Goal: Task Accomplishment & Management: Manage account settings

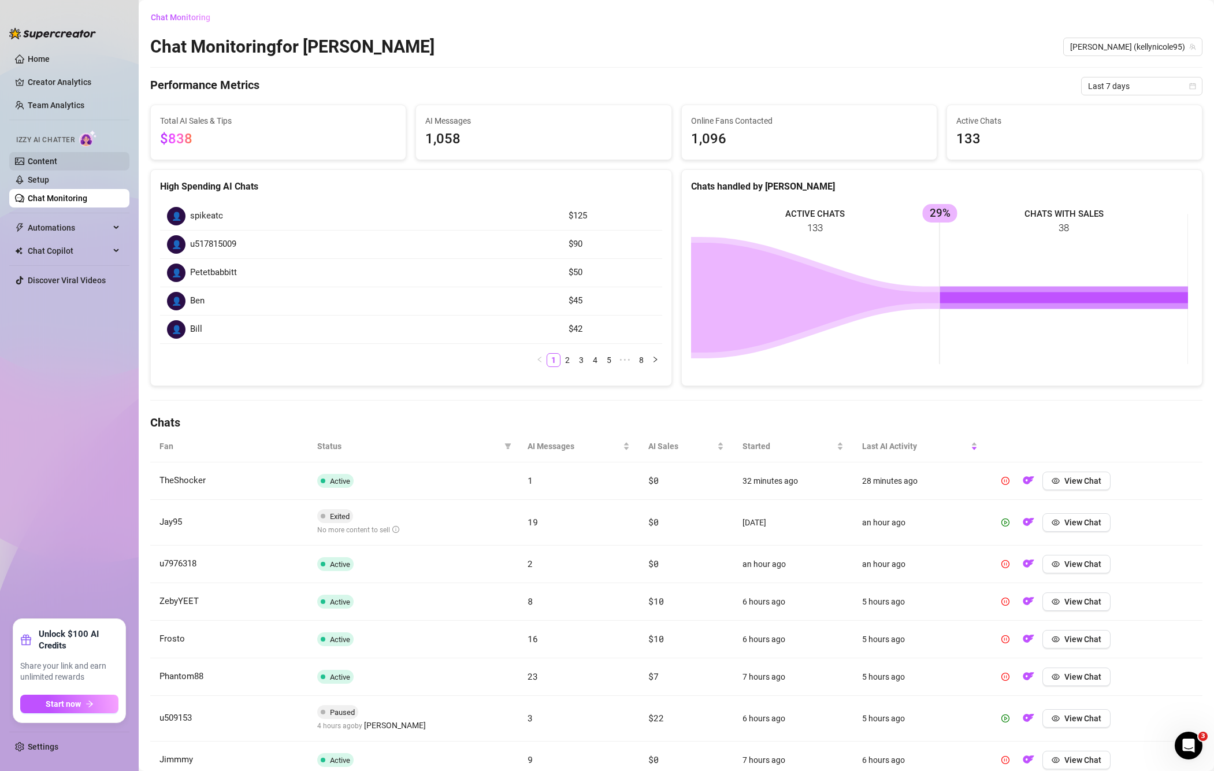
click at [39, 158] on link "Content" at bounding box center [42, 161] width 29 height 9
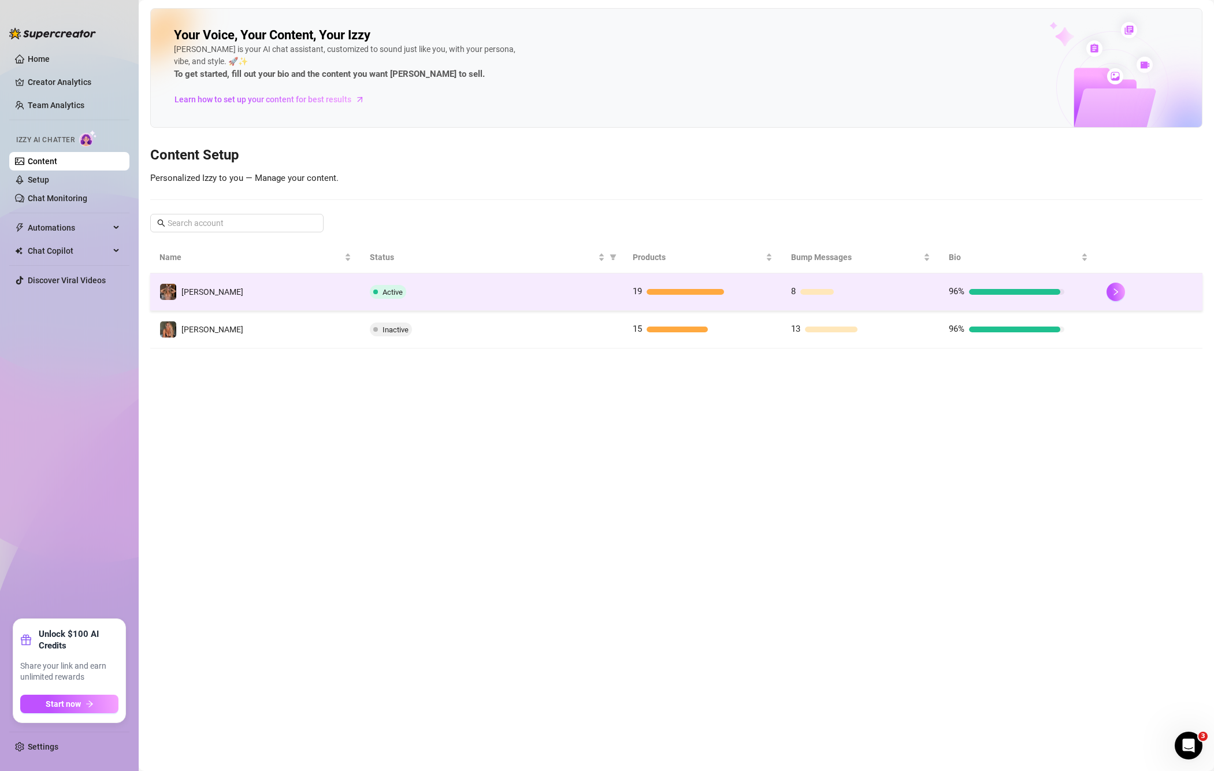
click at [944, 298] on td "96%" at bounding box center [1018, 292] width 158 height 38
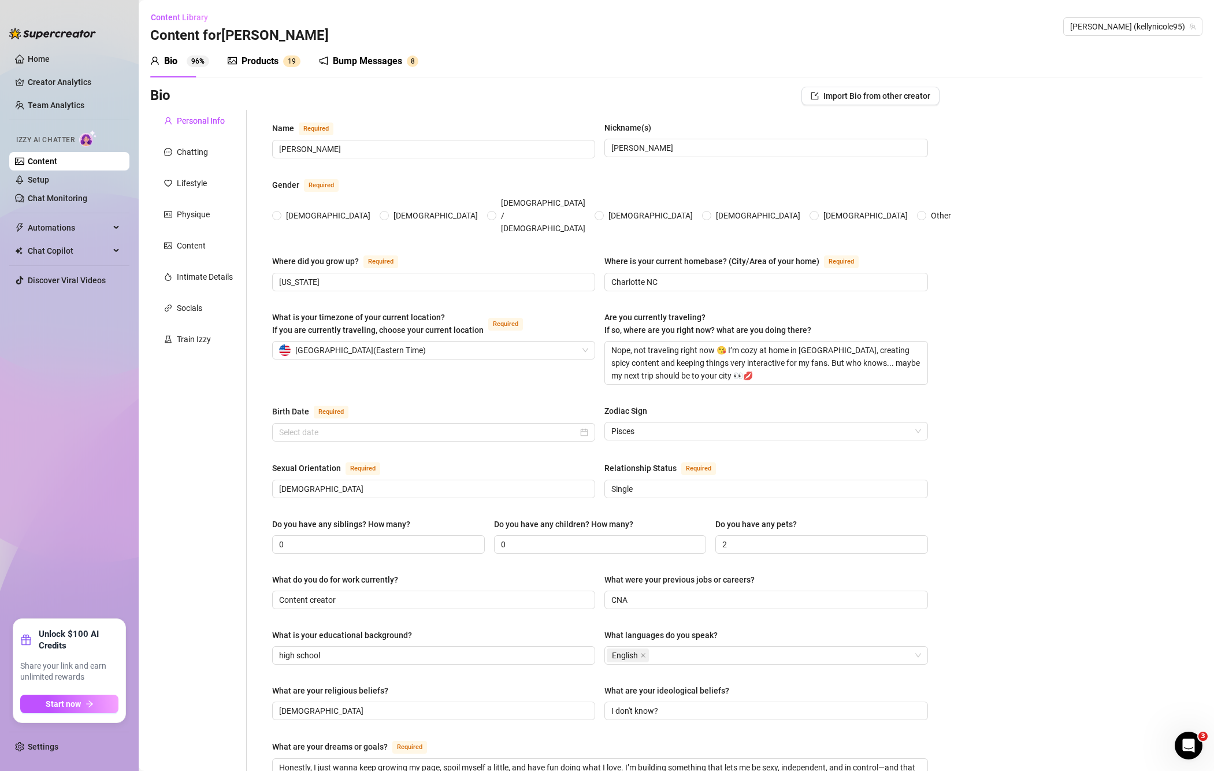
type input "Kelly Nicole"
type input "Kelly"
type input "West Virginia"
type input "Charlotte NC"
type textarea "Nope, not traveling right now 😘 I’m cozy at home in NC, creating spicy content …"
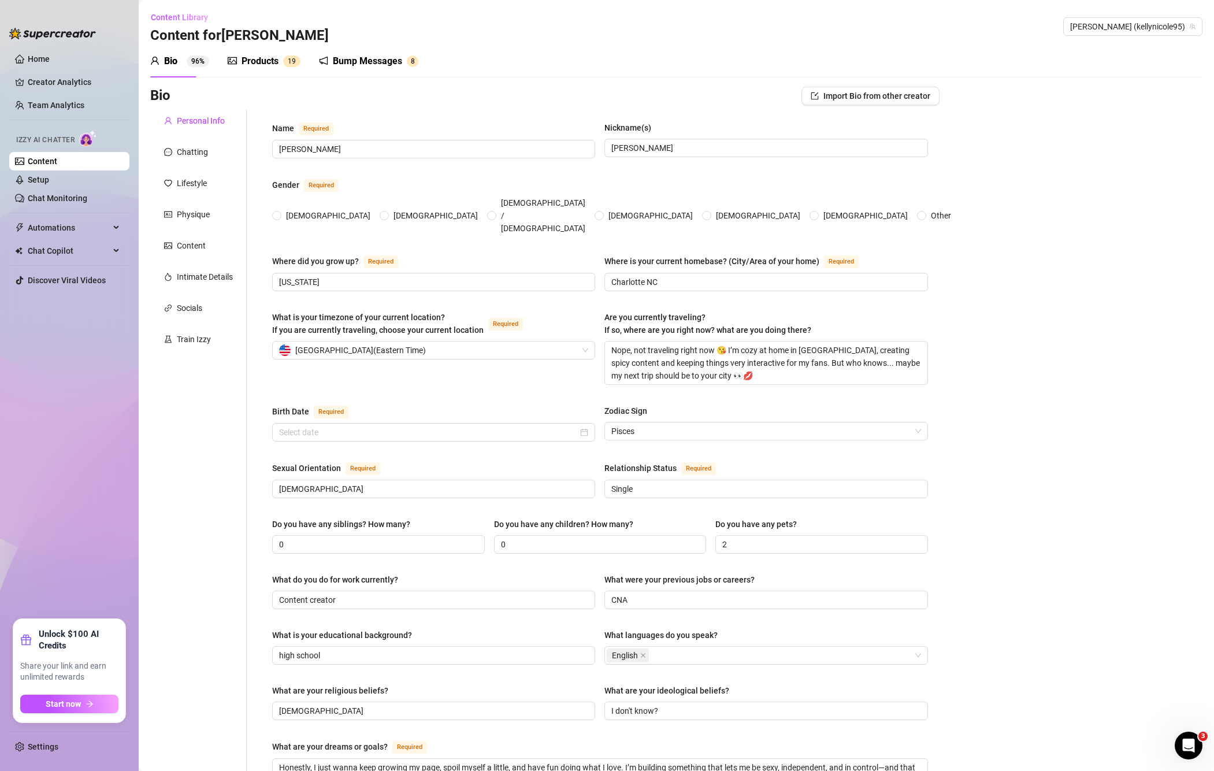
type input "Bisexual"
type input "Single"
type input "0"
type input "2"
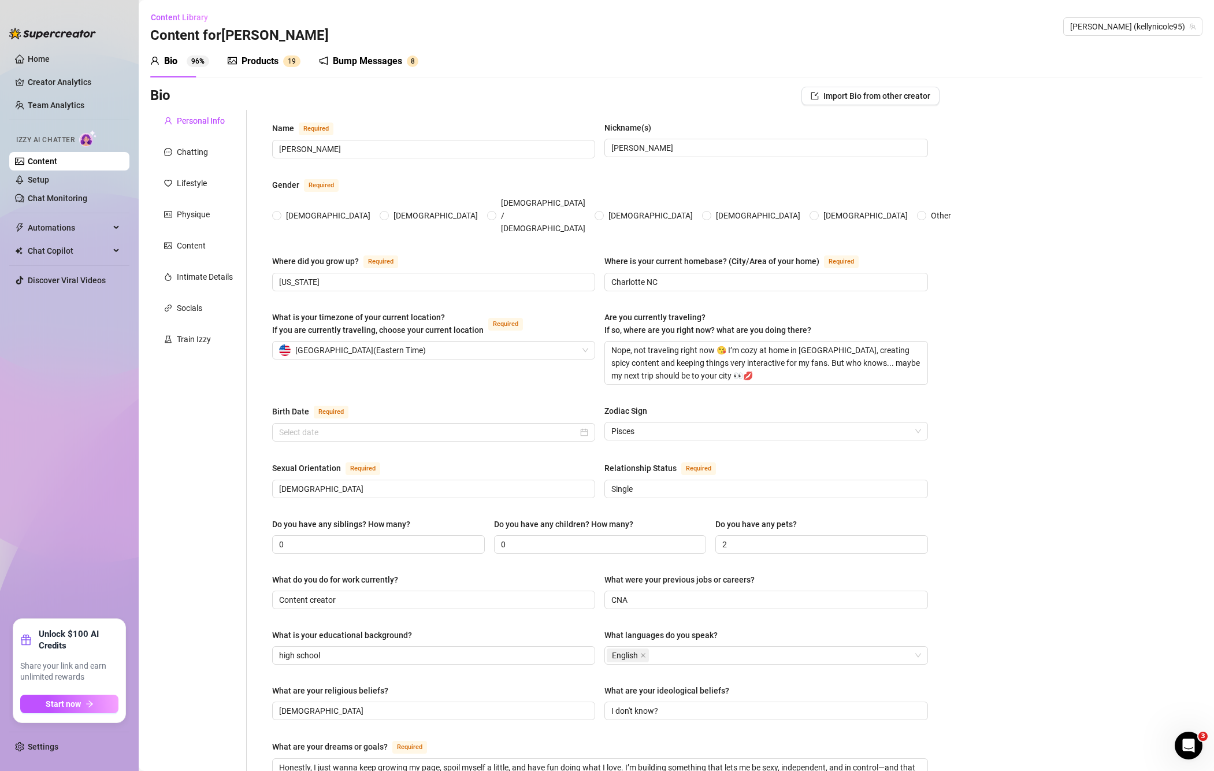
type input "Content creator"
type input "CNA"
type input "high school"
type input "Christian"
type input "I don't know?"
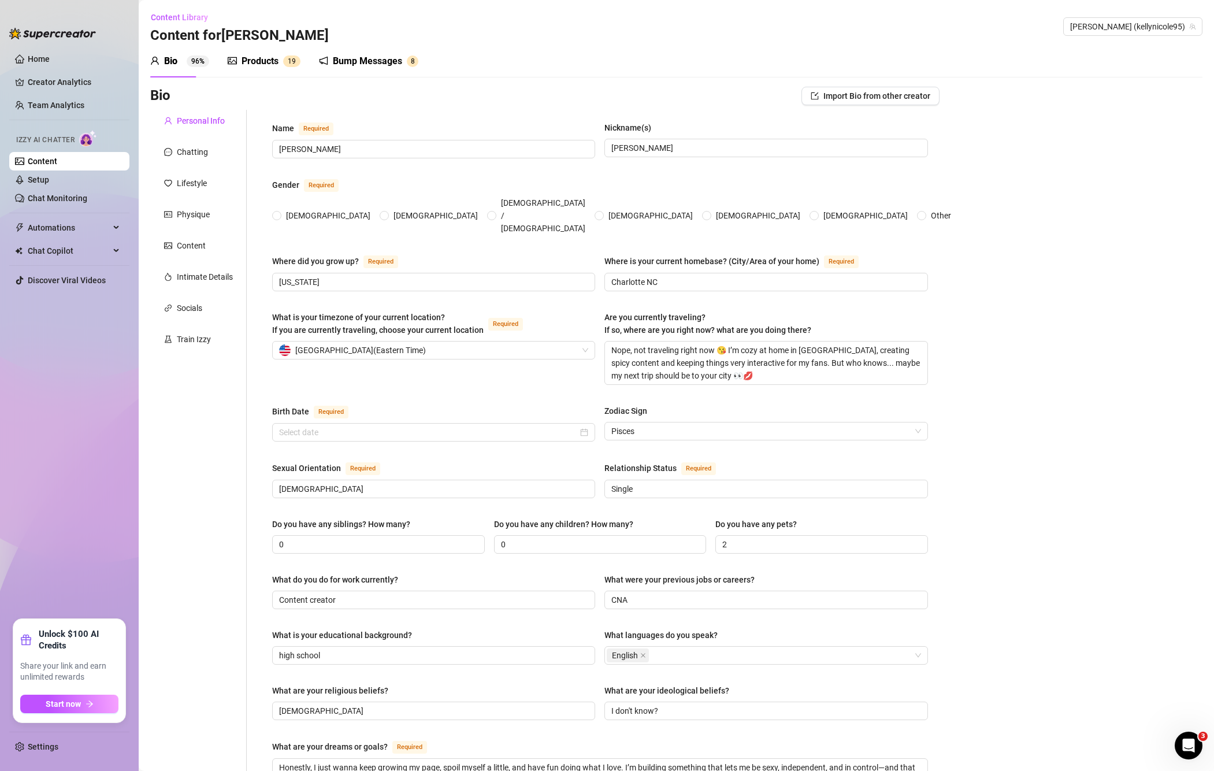
type textarea "Honestly, I just wanna keep growing my page, spoil myself a little, and have fu…"
type textarea "One time I tried filming a sexy shower video… and totally slipped trying to do …"
type textarea "I’m all about good vibes, real connections, and turning fantasies into somethin…"
radio input "true"
type input "March 3rd, 1995"
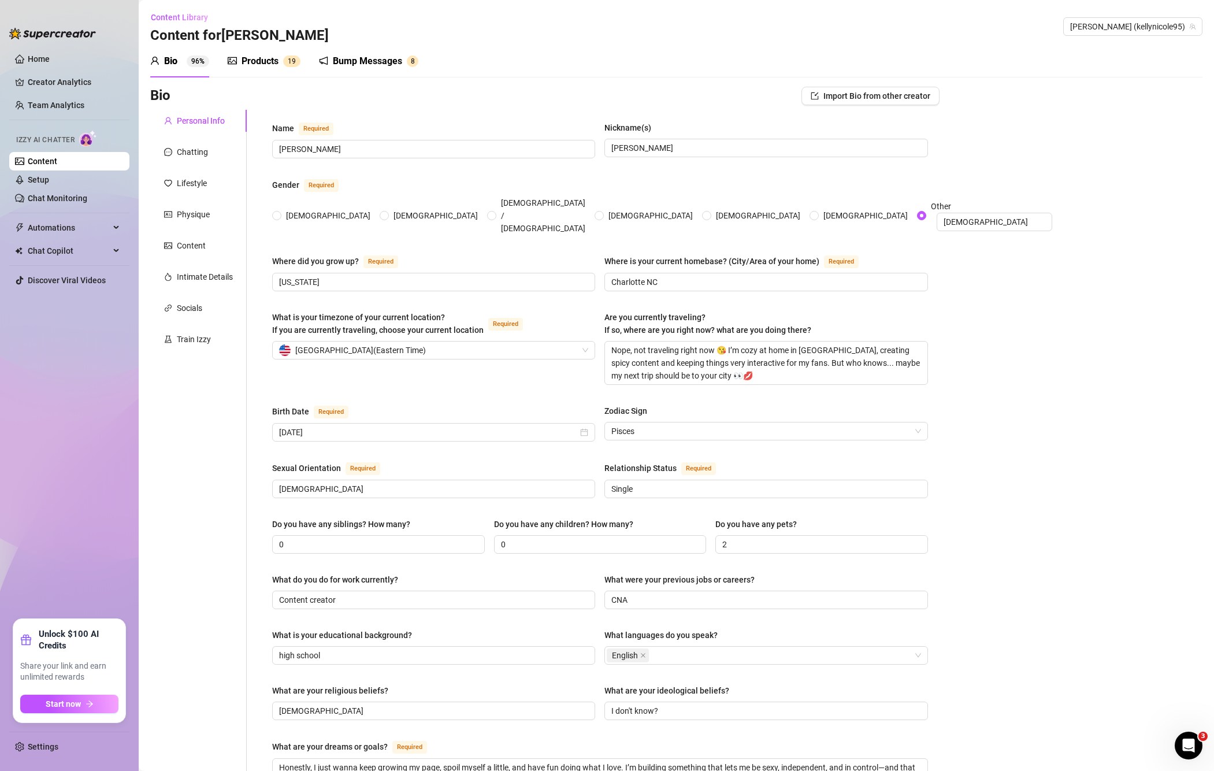
click at [358, 54] on div "Bump Messages 8" at bounding box center [368, 61] width 99 height 32
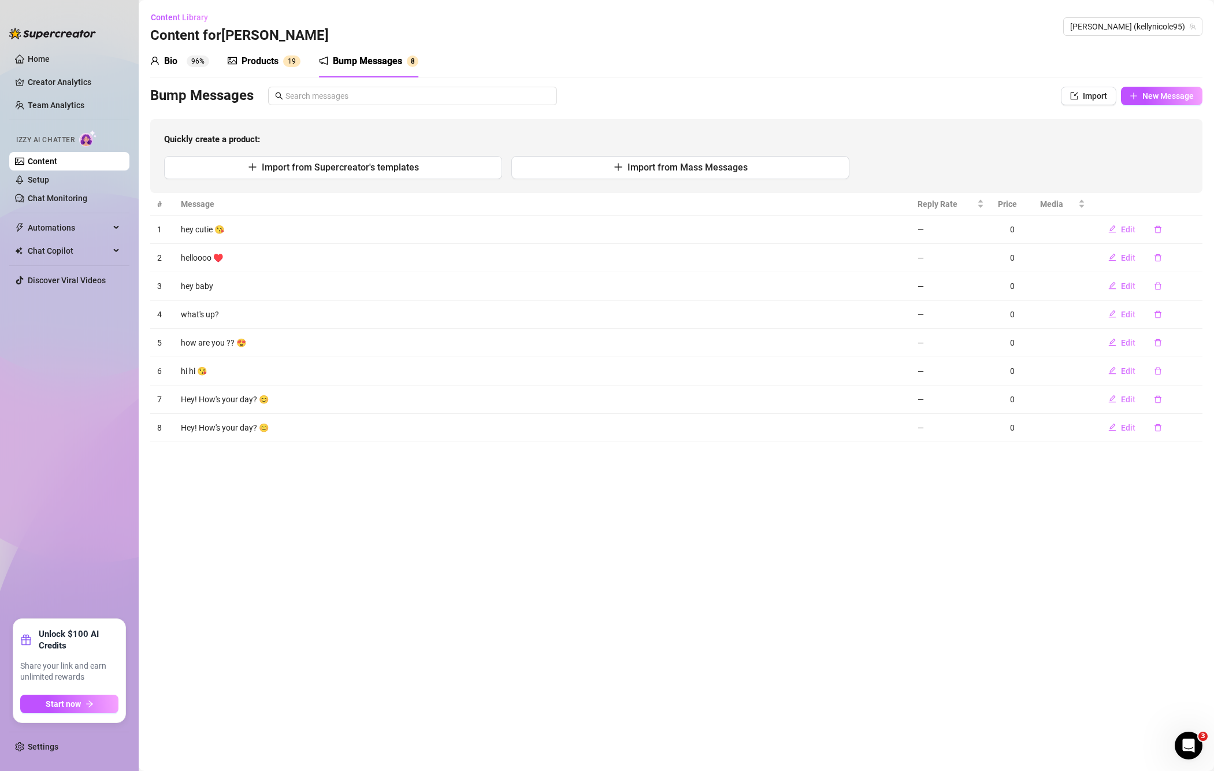
click at [257, 68] on div "Products" at bounding box center [260, 61] width 37 height 14
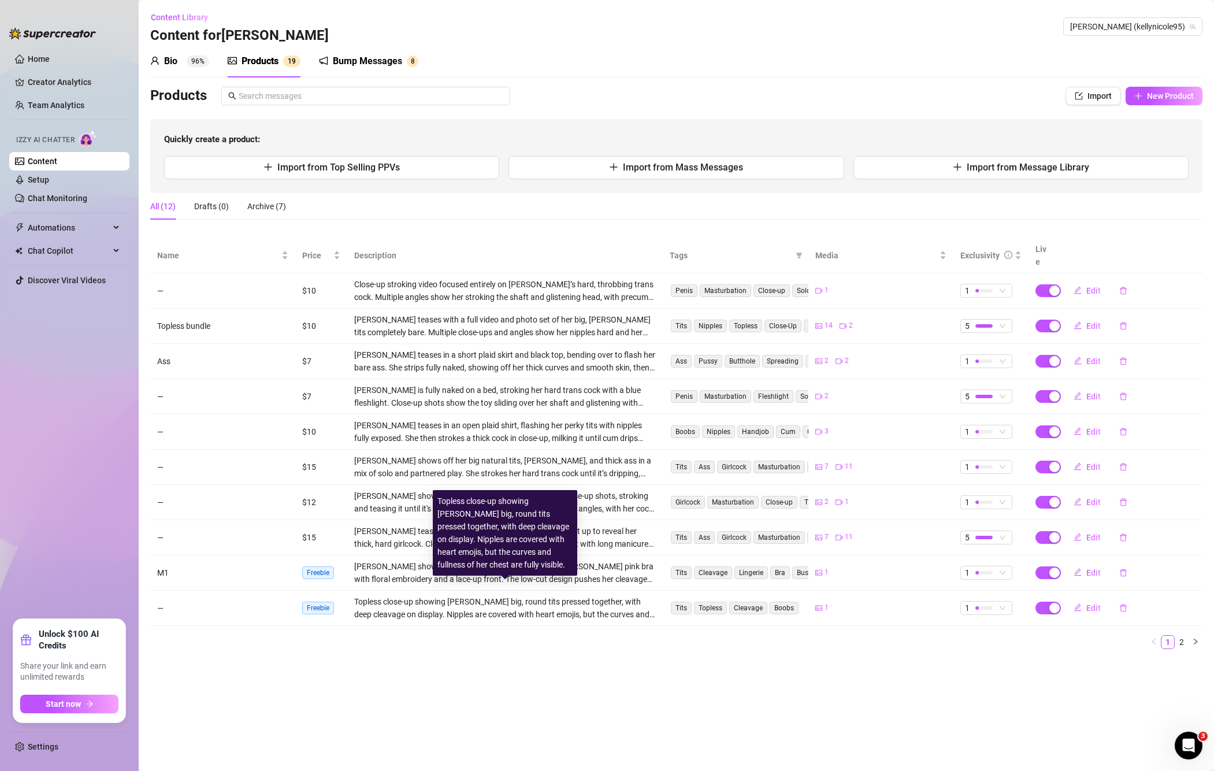
click at [526, 601] on div "Topless close-up showing Kelly’s big, round tits pressed together, with deep cl…" at bounding box center [505, 607] width 302 height 25
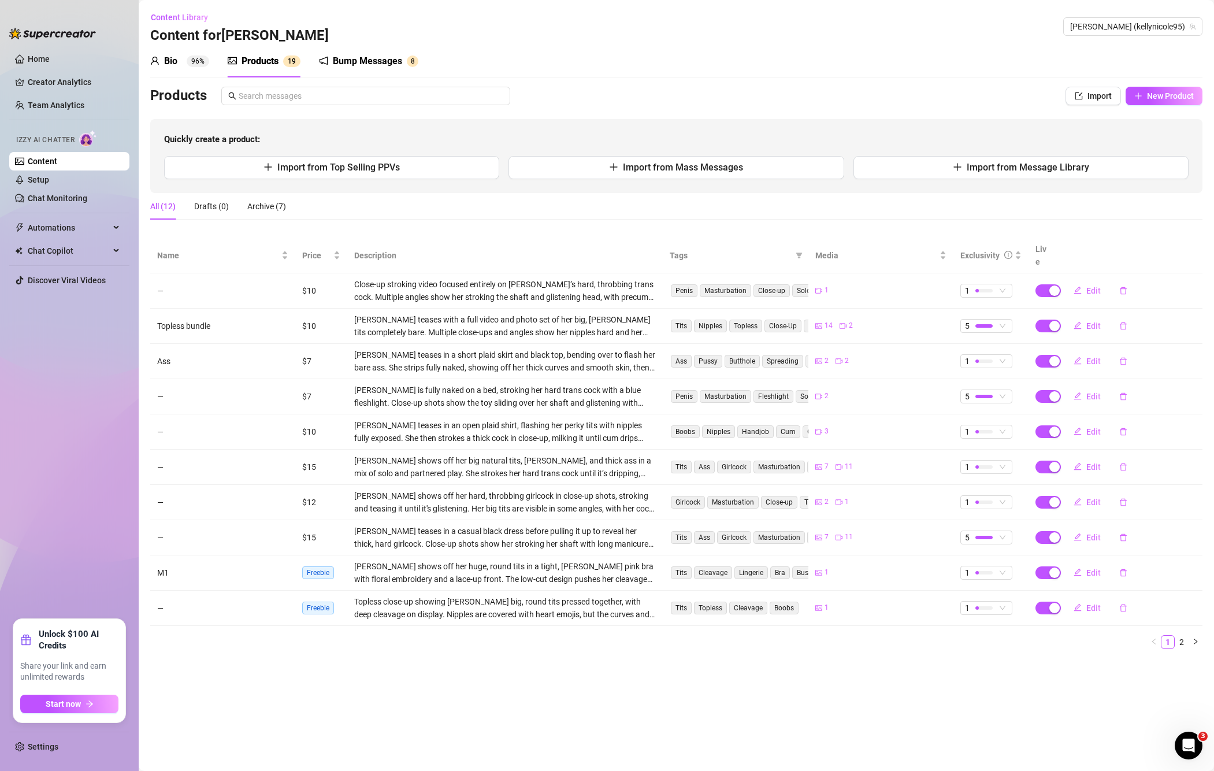
click at [241, 591] on td "—" at bounding box center [222, 607] width 145 height 35
click at [1179, 636] on link "2" at bounding box center [1181, 642] width 13 height 13
